Goal: Navigation & Orientation: Find specific page/section

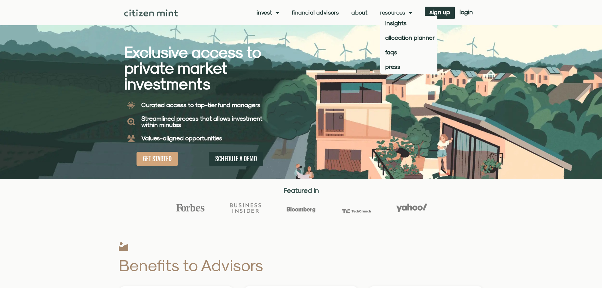
click at [356, 11] on link "About" at bounding box center [359, 12] width 16 height 6
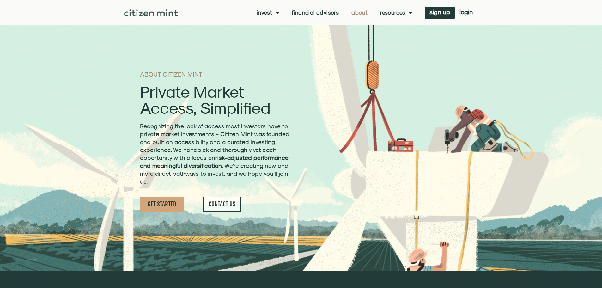
click at [152, 15] on img at bounding box center [151, 12] width 54 height 7
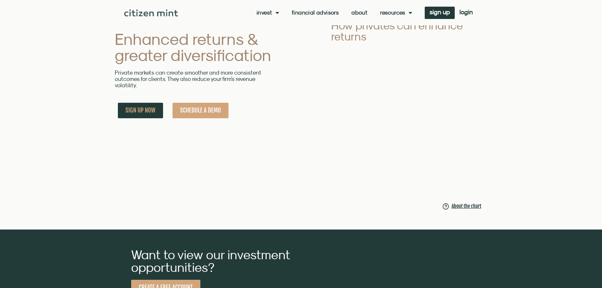
scroll to position [453, 0]
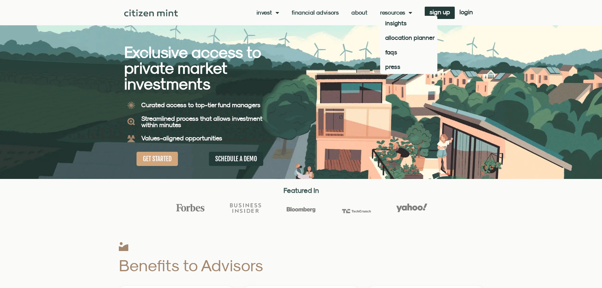
click at [268, 15] on link "Invest" at bounding box center [268, 12] width 22 height 6
